Goal: Transaction & Acquisition: Purchase product/service

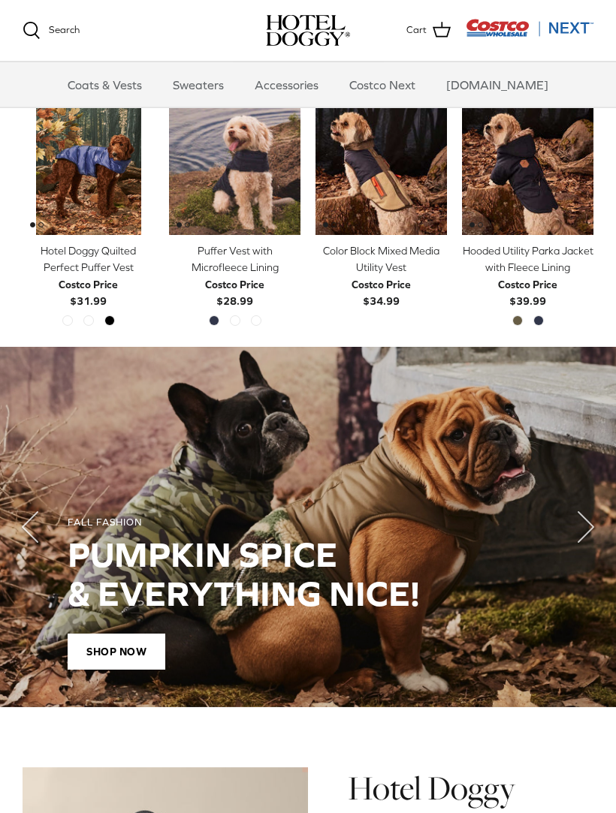
scroll to position [722, 0]
click at [104, 161] on img "Hotel Doggy Quilted Perfect Puffer Vest" at bounding box center [88, 169] width 131 height 131
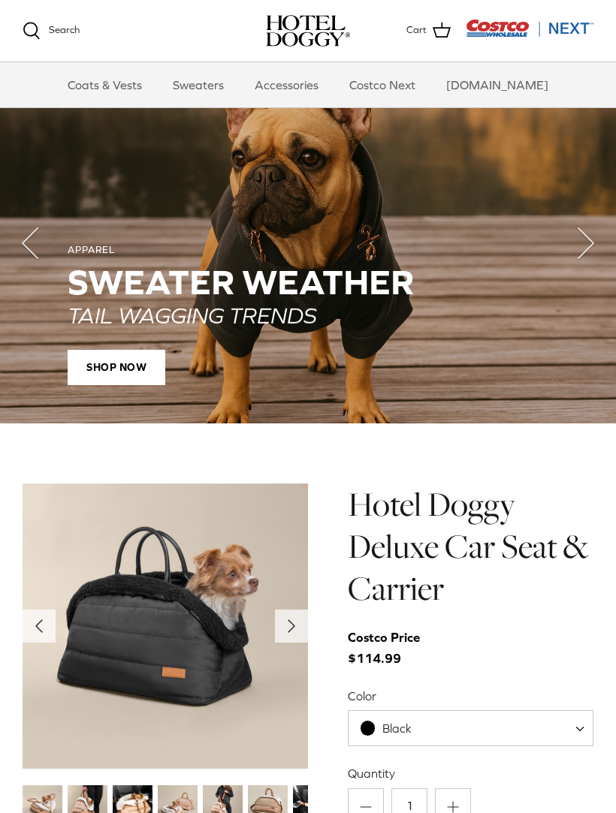
scroll to position [1005, 0]
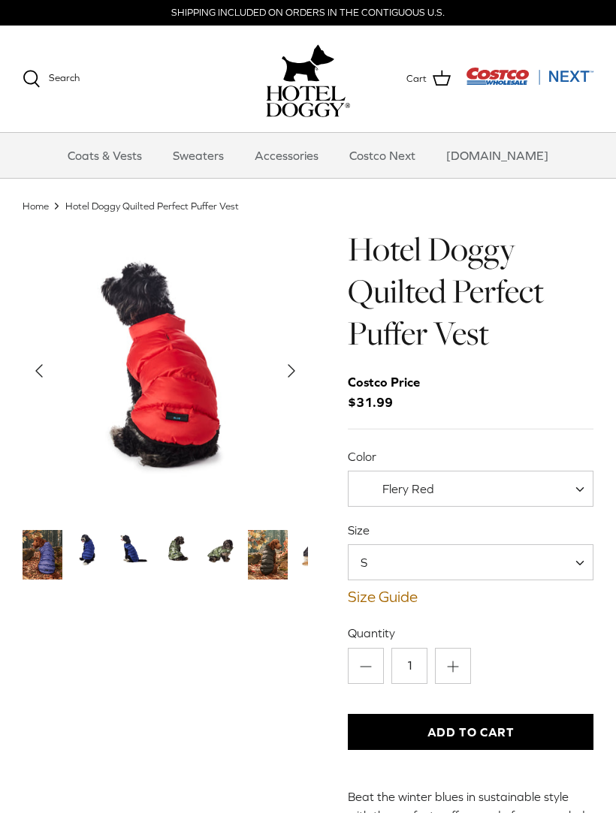
click at [261, 550] on img "Thumbnail Link" at bounding box center [268, 555] width 40 height 50
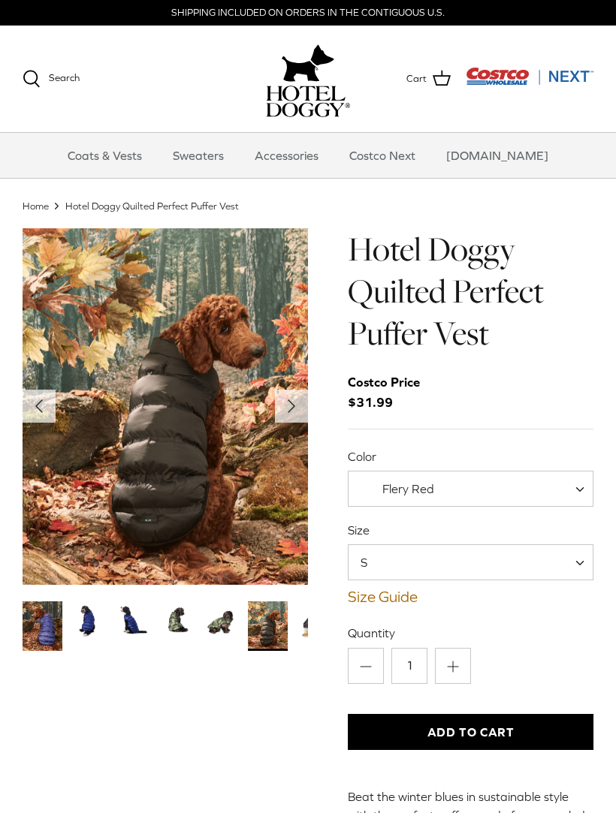
click at [462, 553] on span "S" at bounding box center [471, 562] width 246 height 36
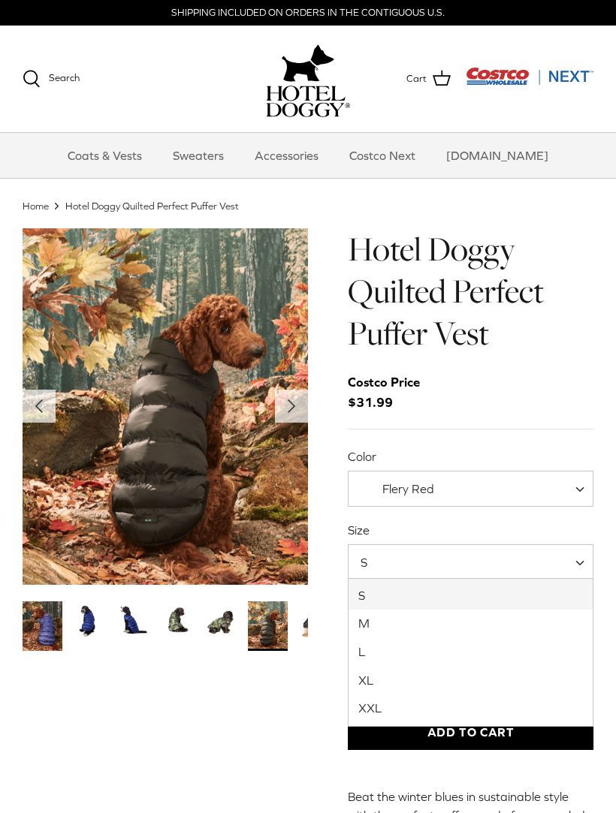
click at [506, 490] on span "Flery Red" at bounding box center [471, 489] width 246 height 36
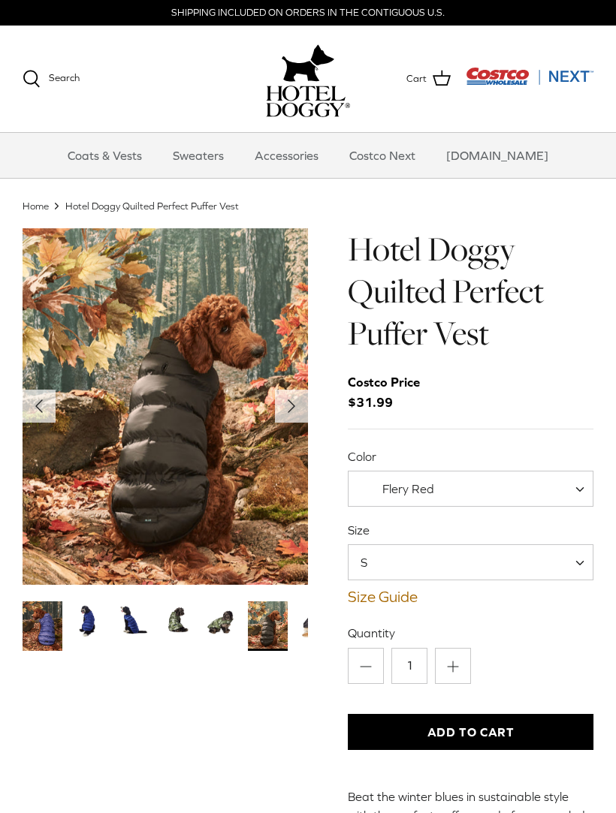
click at [493, 478] on span "Flery Red" at bounding box center [471, 489] width 246 height 36
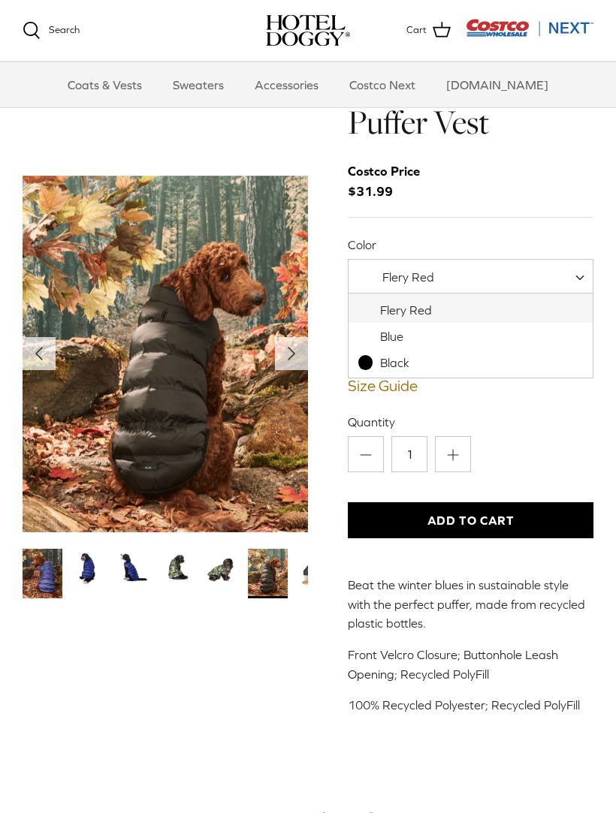
scroll to position [53, 0]
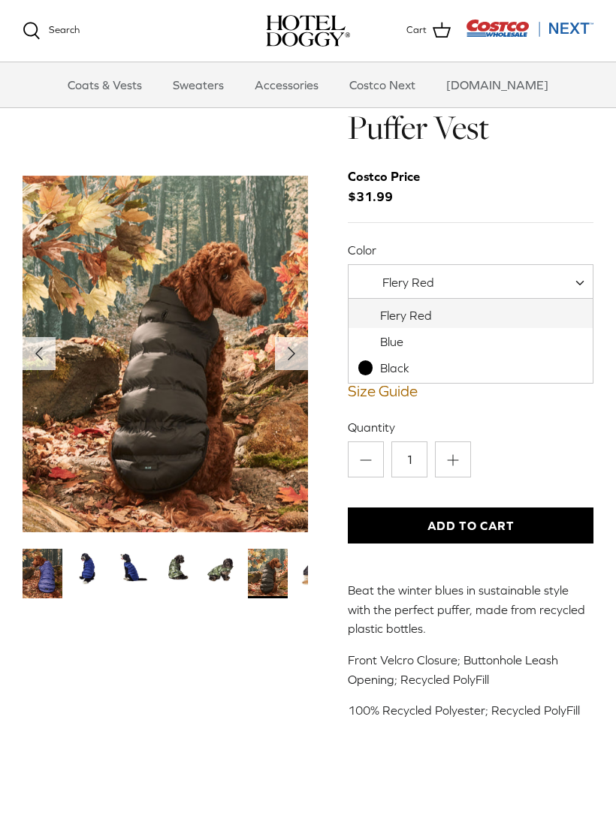
click at [491, 279] on span "Flery Red" at bounding box center [471, 282] width 246 height 36
click at [486, 359] on span "S" at bounding box center [471, 357] width 246 height 36
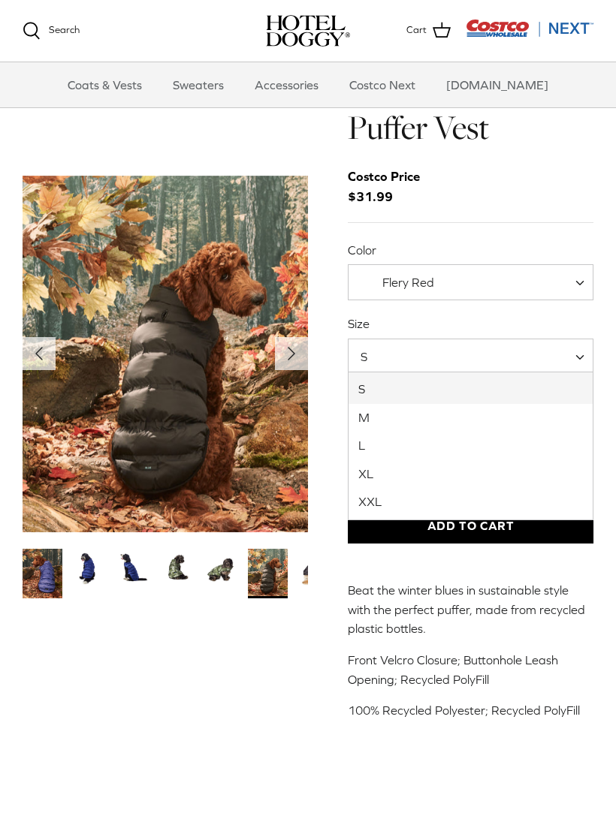
click at [437, 555] on div "Hotel Doggy Quilted Perfect Puffer Vest Costco Price $31.99 Color Flery Red Blu…" at bounding box center [471, 381] width 246 height 718
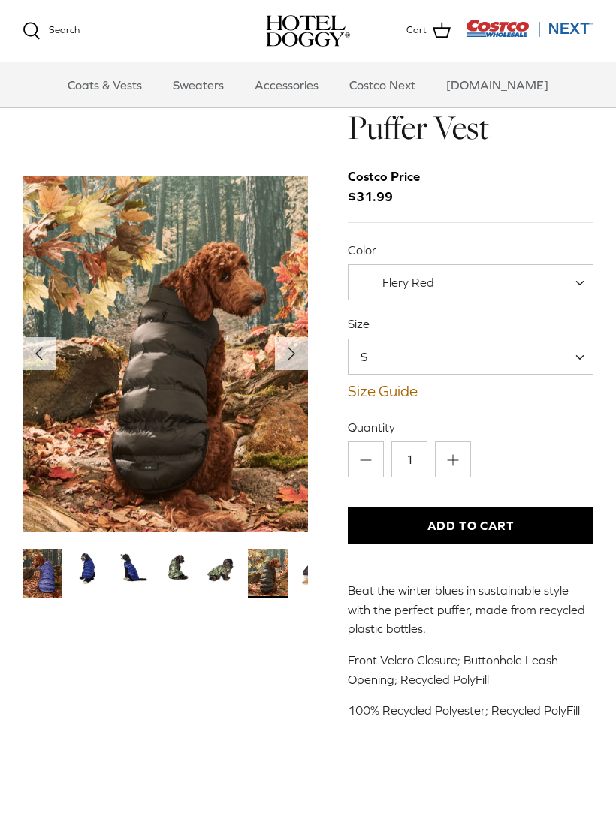
click at [416, 385] on link "Size Guide" at bounding box center [471, 391] width 246 height 18
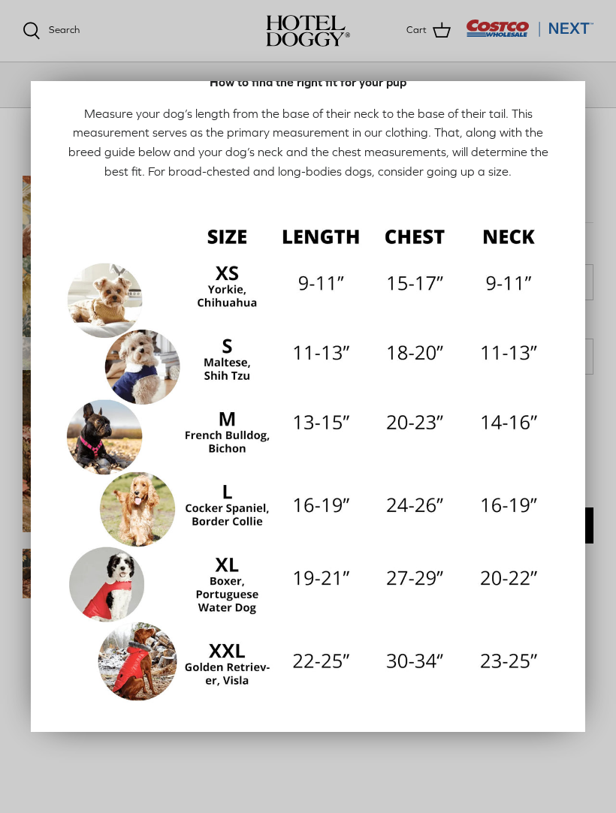
scroll to position [53, 0]
click at [590, 128] on div at bounding box center [308, 406] width 616 height 813
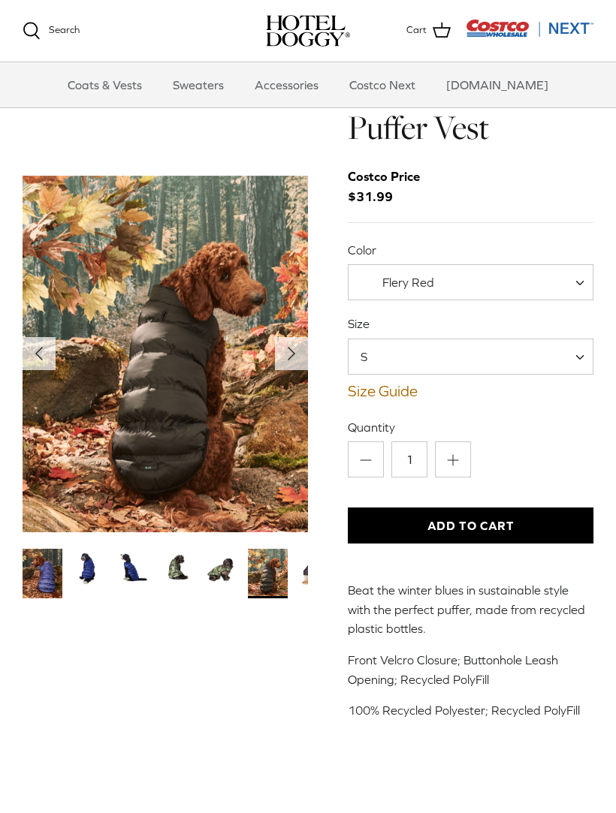
click at [486, 366] on span "S" at bounding box center [471, 357] width 246 height 36
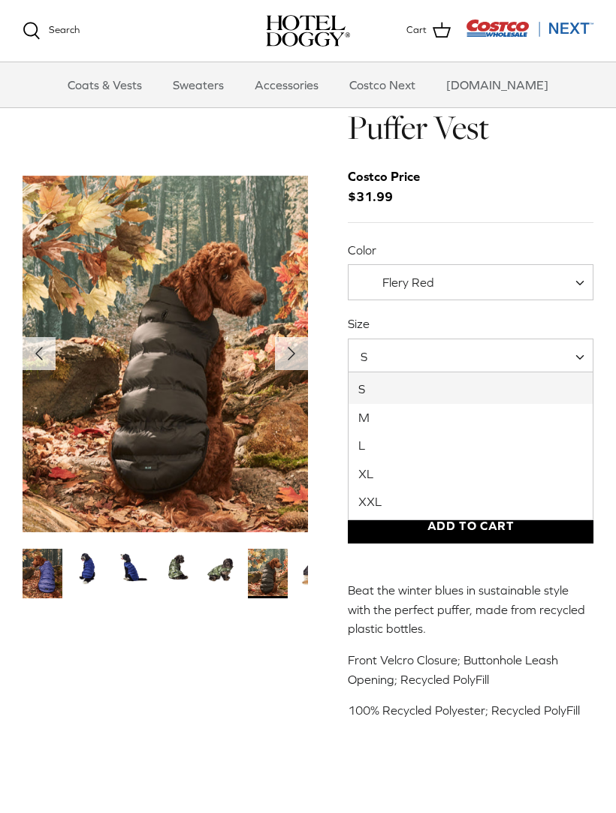
select select "XL"
